Goal: Navigation & Orientation: Find specific page/section

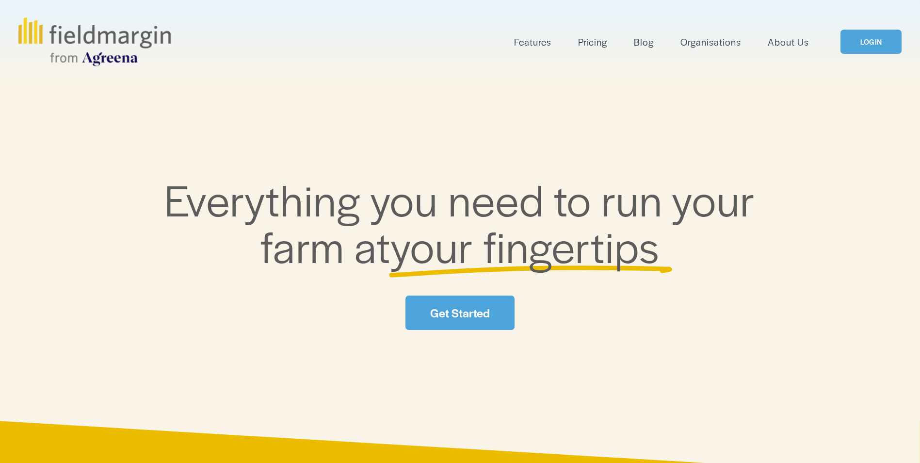
click at [879, 41] on link "LOGIN" at bounding box center [870, 42] width 61 height 25
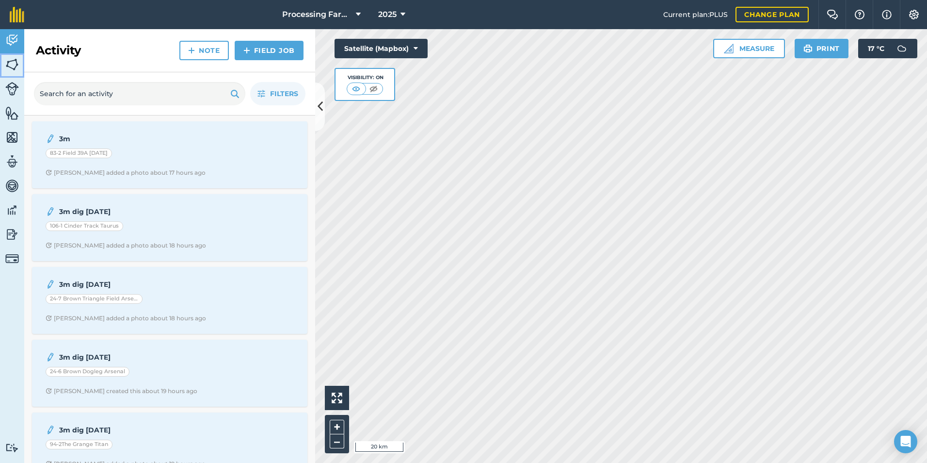
click at [12, 68] on img at bounding box center [12, 64] width 14 height 15
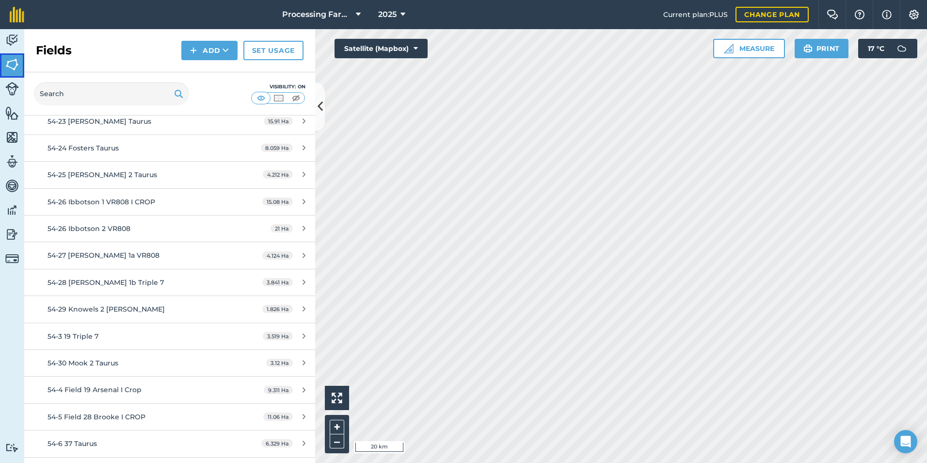
scroll to position [4849, 0]
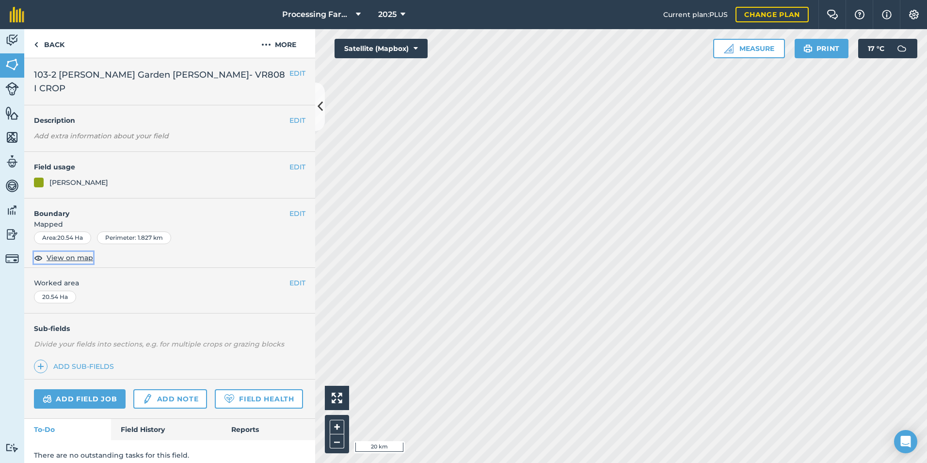
click at [58, 252] on span "View on map" at bounding box center [70, 257] width 47 height 11
